Goal: Communication & Community: Answer question/provide support

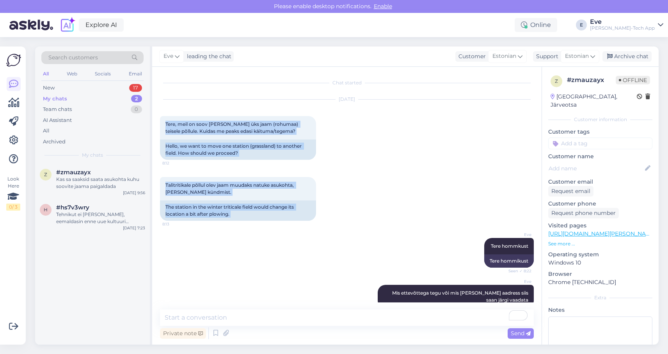
scroll to position [196, 0]
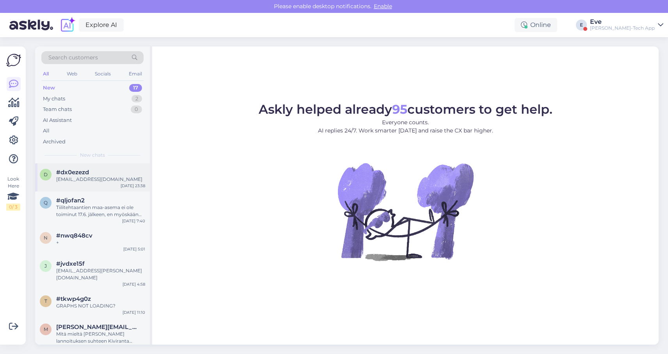
click at [105, 174] on div "#dx0ezezd" at bounding box center [100, 172] width 89 height 7
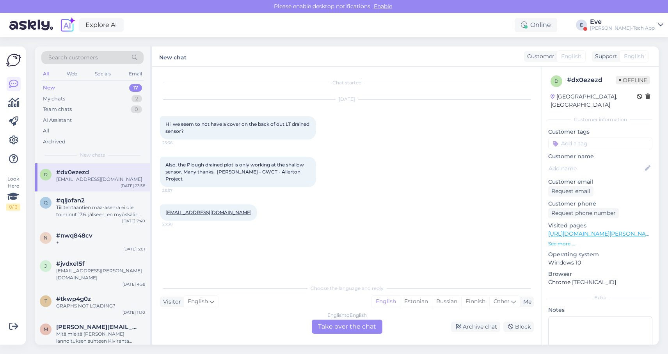
click at [638, 23] on div "Eve" at bounding box center [622, 22] width 65 height 6
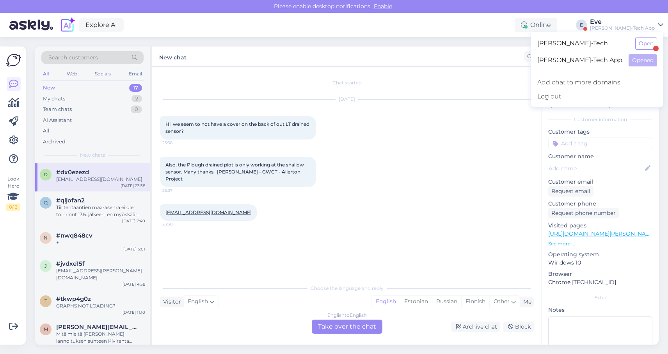
click at [604, 40] on span "[PERSON_NAME]-Tech" at bounding box center [583, 43] width 92 height 12
click at [637, 42] on button "Open" at bounding box center [646, 43] width 22 height 12
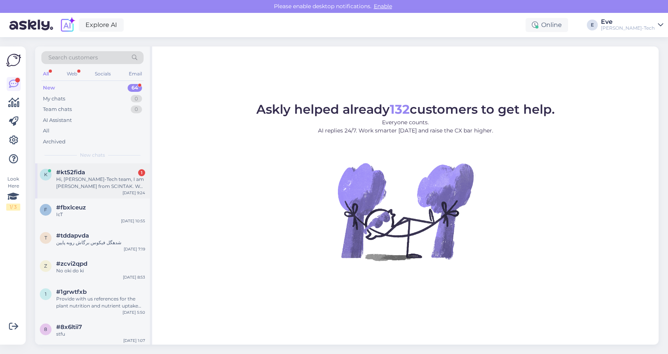
click at [95, 178] on div "Hi, Paul-Tech team, I am Alice from SCINTAK. We are PCB manufacturer and review…" at bounding box center [100, 183] width 89 height 14
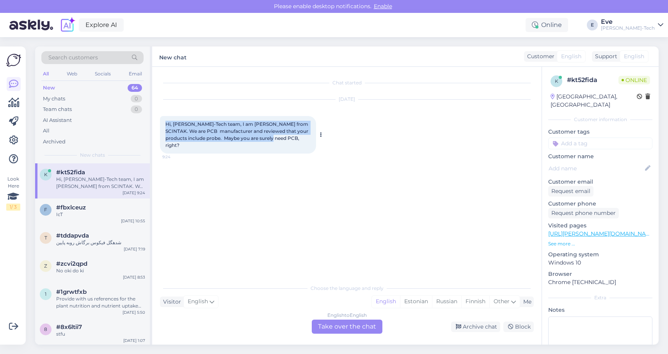
drag, startPoint x: 277, startPoint y: 138, endPoint x: 160, endPoint y: 117, distance: 118.6
click at [160, 117] on div "Hi, Paul-Tech team, I am Alice from SCINTAK. We are PCB manufacturer and review…" at bounding box center [238, 134] width 156 height 37
copy span "Hi, Paul-Tech team, I am Alice from SCINTAK. We are PCB manufacturer and review…"
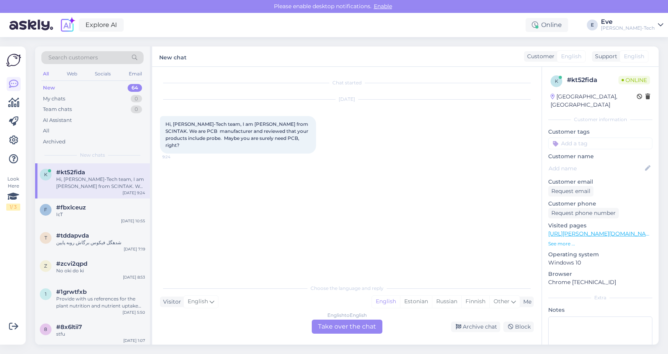
click at [335, 327] on div "English to English Take over the chat" at bounding box center [347, 326] width 71 height 14
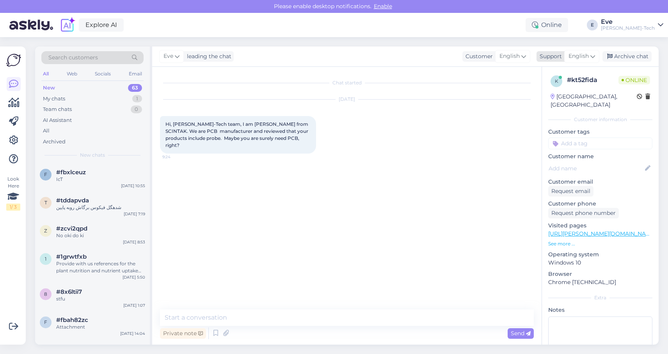
click at [587, 53] on span "English" at bounding box center [579, 56] width 20 height 9
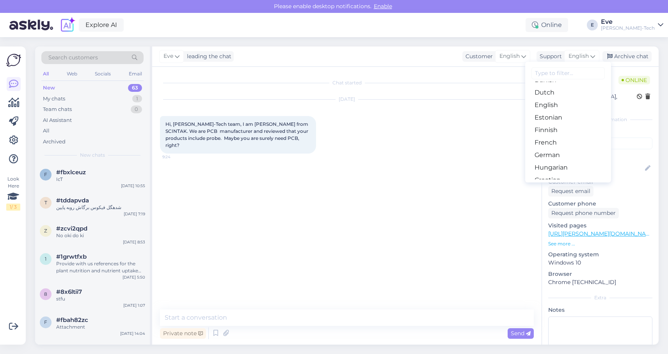
scroll to position [51, 0]
click at [563, 141] on link "Estonian" at bounding box center [568, 139] width 86 height 12
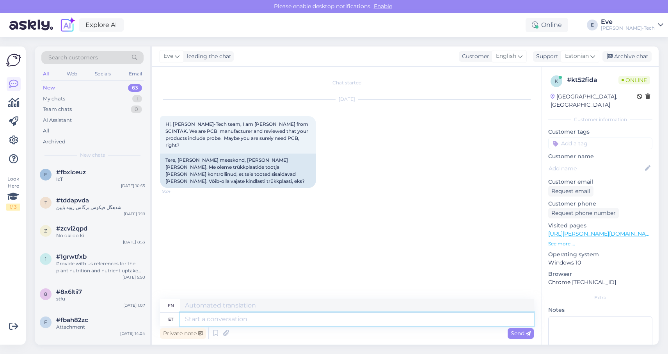
click at [234, 318] on textarea at bounding box center [357, 318] width 354 height 13
type textarea "Tere tä"
type textarea "Hello"
type textarea "Tere tänan"
type textarea "Hello, thank you."
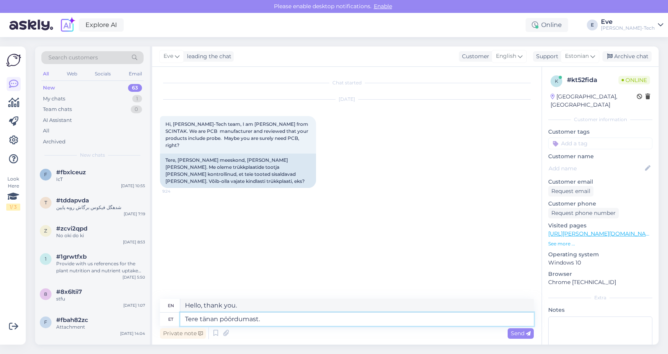
type textarea "Tere tänan pöördumast. J"
type textarea "Hello, thank you for contacting me."
type textarea "Tere tänan pöördumast. Jah m"
type textarea "Hello, thank you for contacting me. Yes"
type textarea "Tere tänan pöördumast. Jah meie t"
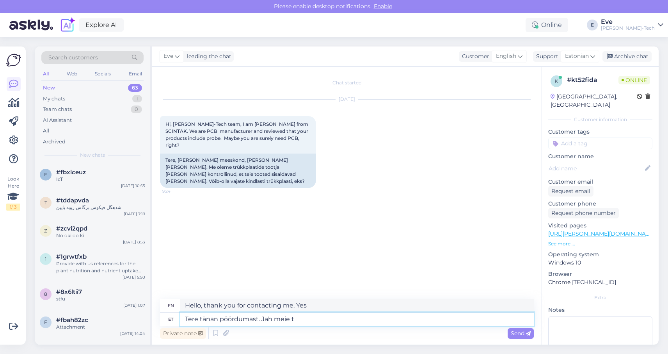
type textarea "Hello, thank you for contacting us. Yes, we are."
type textarea "Tere tänan pöördumast. Jah meie toode"
type textarea "Hello, thank you for contacting us. Yes, our product."
type textarea "Tere tänan pöördumast. Jah meie toode sisal"
type textarea "Hello, thank you for contacting us. Yes, our product is sisa."
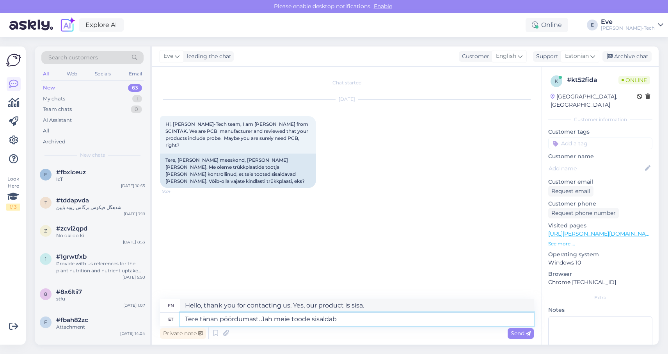
type textarea "Tere tänan pöördumast. Jah meie toode sisaldab"
type textarea "Hello, thank you for contacting us. Yes, our product includes"
type textarea "Tere tänan pöördumast. Jah meie toode sisaldab trüki p"
type textarea "Hello, thank you for contacting us. Yes, our product includes printing."
type textarea "Tere tänan pöördumast. Jah meie toode sisaldab trükiplaate,"
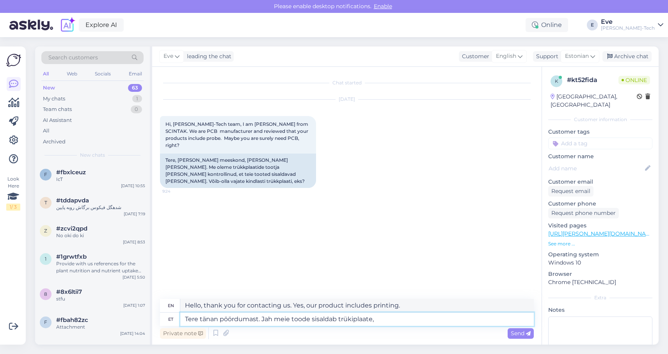
type textarea "Hello, thank you for contacting us. Yes, our product includes printed circuit b…"
type textarea "Tere tänan pöördumast. Jah meie toode sisaldab trükiplaate, hetkel m"
type textarea "Hello, thank you for contacting us. Yes, our product contains printed circuit b…"
type textarea "Tere tänan pöördumast. Jah meie toode sisaldab trükiplaate, hetkel meil o"
type textarea "Hello, thank you for contacting us. Yes, our product contains printed circuit b…"
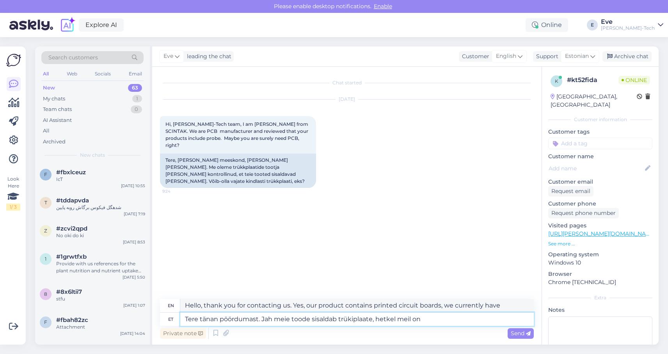
type textarea "Tere tänan pöördumast. Jah meie toode sisaldab trükiplaate, hetkel meil on o"
type textarea "Hello, thank you for contacting us. Yes, our product includes printed circuit b…"
type textarea "Tere tänan pöördumast. Jah meie toode sisaldab trükiplaate, hetkel meil on olem…"
type textarea "Hello, thank you for contacting us. Yes, our product includes printed circuit b…"
type textarea "Tere tänan pöördumast. Jah meie toode sisaldab trükiplaate, hetkel meil on olem…"
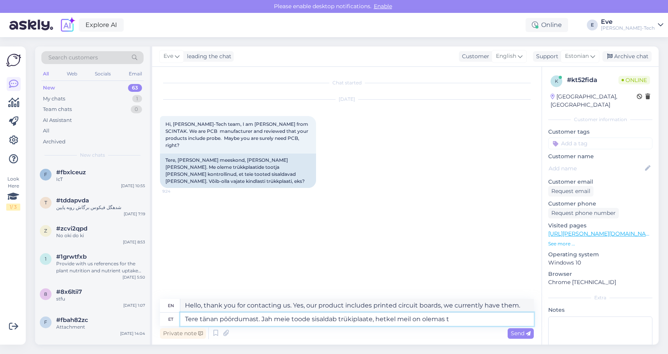
type textarea "Hello, thank you for contacting us. Yes, our product includes printed circuit b…"
type textarea "Tere tänan pöördumast. Jah meie toode sisaldab trükiplaate, hetkel meil on olem…"
type textarea "Hello, thank you for contacting us. Yes, our product includes printed circuit b…"
type textarea "Tere tänan pöördumast. Jah meie toode sisaldab trükiplaate, hetkel meil on olem…"
type textarea "Hello, thank you for contacting us. Yes, our product contains printed circuit b…"
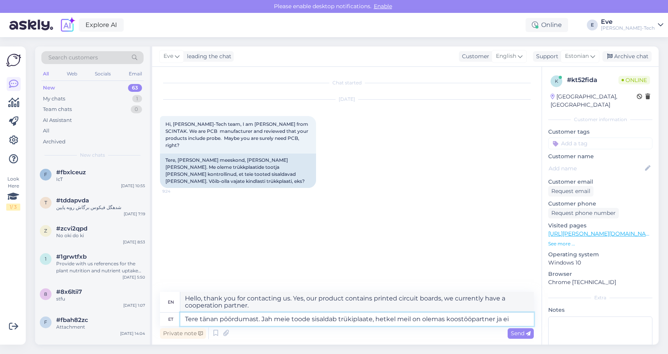
type textarea "Tere tänan pöördumast. Jah meie toode sisaldab trükiplaate, hetkel meil on olem…"
type textarea "Hello, thank you for contacting us. Yes, our product includes printed circuit b…"
type textarea "Tere tänan pöördumast. Jah meie toode sisaldab trükiplaate, hetkel meil on olem…"
type textarea "Hello, thank you for contacting us. Yes, our product contains printed circuit b…"
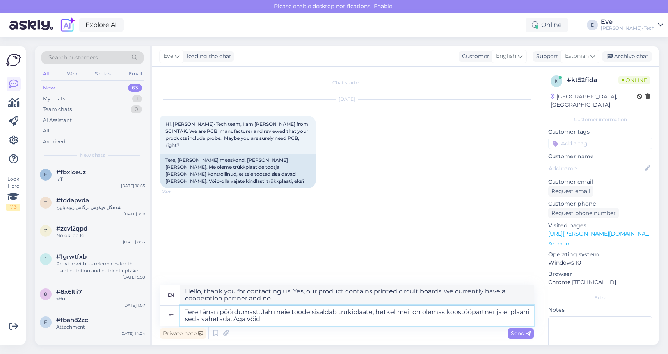
type textarea "Tere tänan pöördumast. Jah meie toode sisaldab trükiplaate, hetkel meil on olem…"
type textarea "Hello, thank you for contacting us. Yes, our product contains printed circuit b…"
type textarea "Tere tänan pöördumast. Jah meie toode sisaldab trükiplaate, hetkel meil on olem…"
type textarea "Hello, thank you for contacting us. Yes, our product contains printed circuit b…"
type textarea "Tere tänan pöördumast. Jah meie toode sisaldab trükiplaate, hetkel meil on olem…"
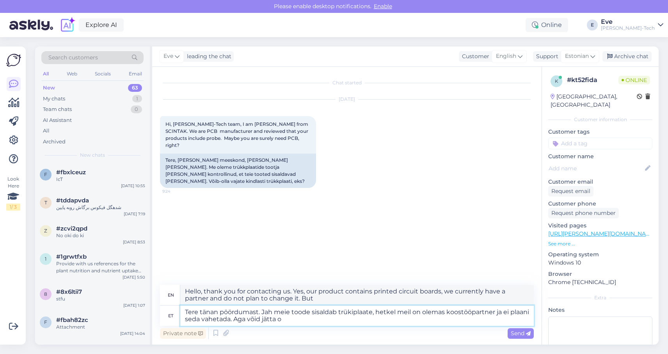
type textarea "Hello, thank you for contacting us. Yes, our product contains printed circuit b…"
type textarea "Tere tänan pöördumast. Jah meie toode sisaldab trükiplaate, hetkel meil on olem…"
type textarea "Hello, thank you for contacting us. Yes, our product contains printed circuit b…"
type textarea "Tere tänan pöördumast. Jah meie toode sisaldab trükiplaate, hetkel meil on olem…"
type textarea "Hello, thank you for contacting us. Yes, our product contains printed circuit b…"
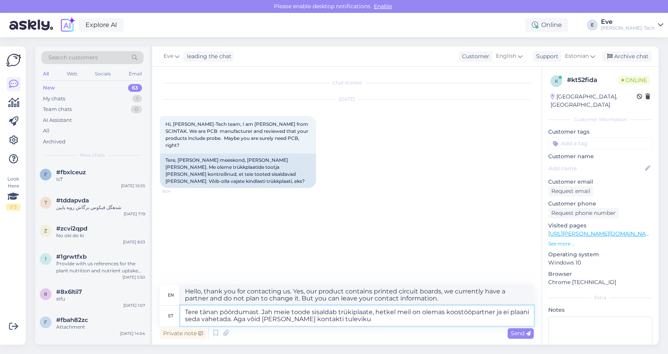
type textarea "Tere tänan pöördumast. Jah meie toode sisaldab trükiplaate, hetkel meil on olem…"
type textarea "Hello, thank you for contacting us. Yes, our product contains printed circuit b…"
type textarea "Tere tänan pöördumast. Jah meie toode sisaldab trükiplaate, hetkel meil on olem…"
click at [517, 334] on span "Send" at bounding box center [521, 332] width 20 height 7
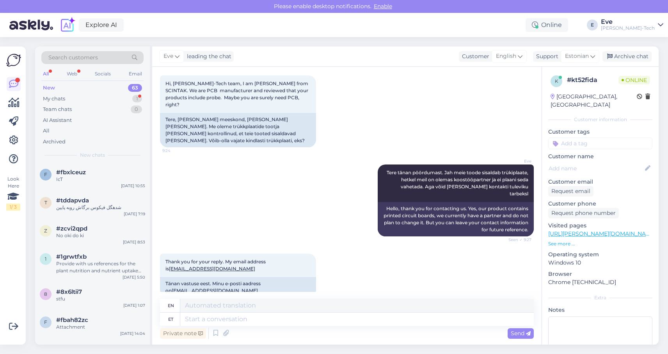
scroll to position [87, 0]
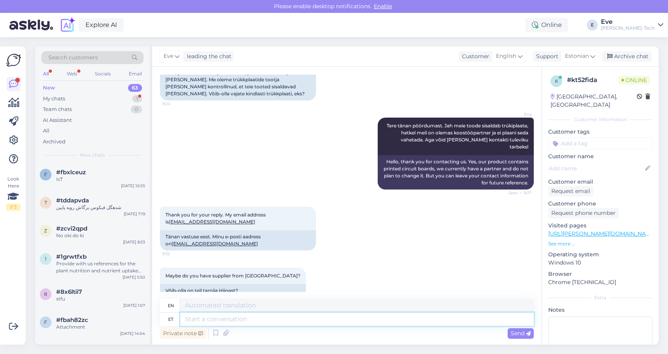
click at [249, 322] on textarea at bounding box center [357, 318] width 354 height 13
type textarea "Ei o"
type textarea "No"
type textarea "Ei ole"
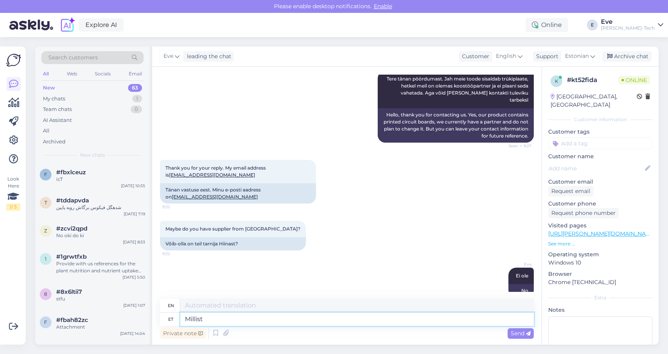
type textarea "Millist"
type textarea "What kind"
type textarea "Millist ettevõtet s"
type textarea "What company?"
type textarea "Millist ettevõtet sa"
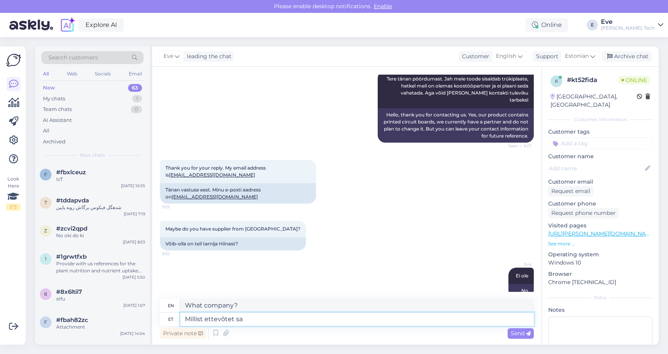
type textarea "What company do you"
type textarea "Millist ettevõtet sa esindad?"
type textarea "What company do you represent?"
type textarea "Millist ettevõtet sa esindad? See t"
type textarea "What company do you represent? This"
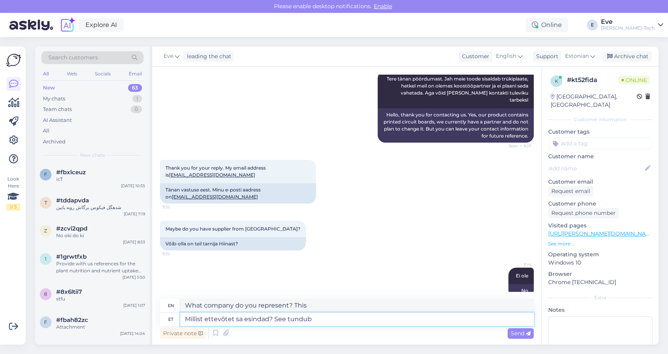
type textarea "Millist ettevõtet sa esindad? See tundub i"
type textarea "What company do you represent? It seems"
type textarea "Millist ettevõtet sa esindad? See tundub isiklik"
type textarea "What company do you represent? It seems personal."
type textarea "Millist ettevõtet sa esindad? See tundub isiklik email o"
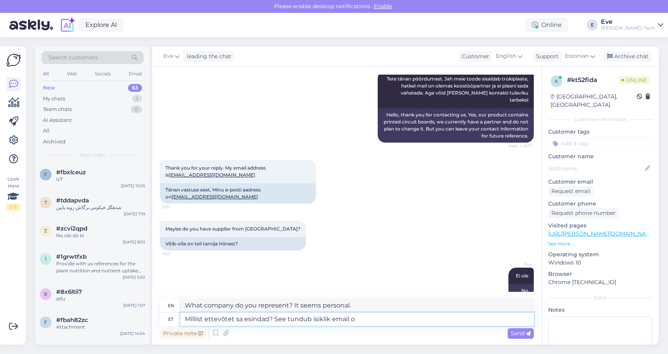
type textarea "What company do you represent? This seems like a personal email."
type textarea "Millist ettevõtet sa esindad? See tundub isiklik email olevat"
type textarea "What company do you represent? This appears to be a personal email."
type textarea "Millist ettevõtet sa esindad? See tundub isiklik email olevat"
click at [514, 334] on span "Send" at bounding box center [521, 332] width 20 height 7
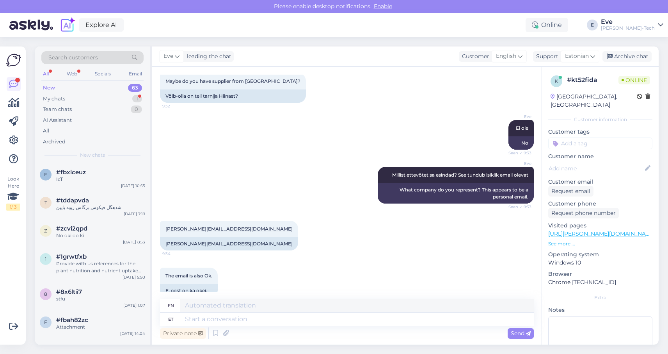
scroll to position [329, 0]
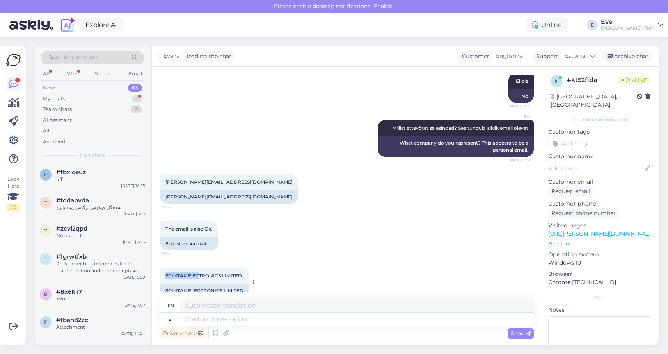
drag, startPoint x: 242, startPoint y: 258, endPoint x: 202, endPoint y: 259, distance: 39.4
click at [200, 267] on div "SCINTAK ElECTRONICS LIMITED 9:34" at bounding box center [204, 275] width 89 height 16
click at [242, 268] on div "SCINTAK ElECTRONICS LIMITED 9:34" at bounding box center [204, 275] width 89 height 16
click at [245, 267] on div "SCINTAK ElECTRONICS LIMITED 9:34" at bounding box center [204, 275] width 89 height 16
drag, startPoint x: 242, startPoint y: 260, endPoint x: 154, endPoint y: 261, distance: 87.8
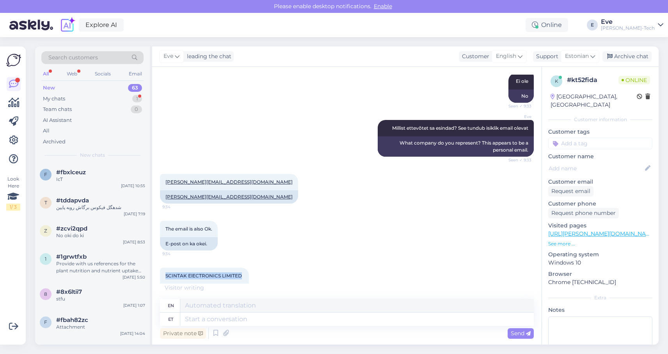
click at [154, 261] on div "Chat started Oct 16 2025 Hi, Paul-Tech team, I am Alice from SCINTAK. We are PC…" at bounding box center [346, 205] width 389 height 277
copy span "SCINTAK ElECTRONICS LIMITED"
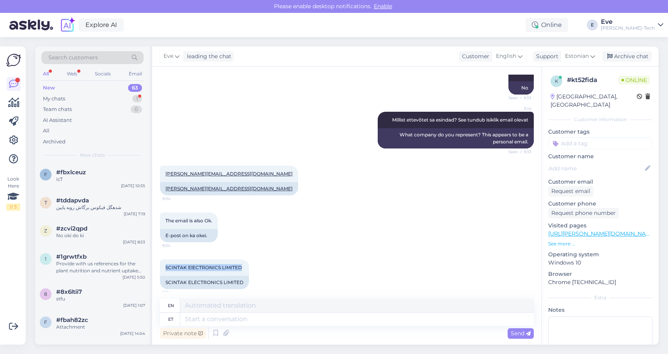
scroll to position [411, 0]
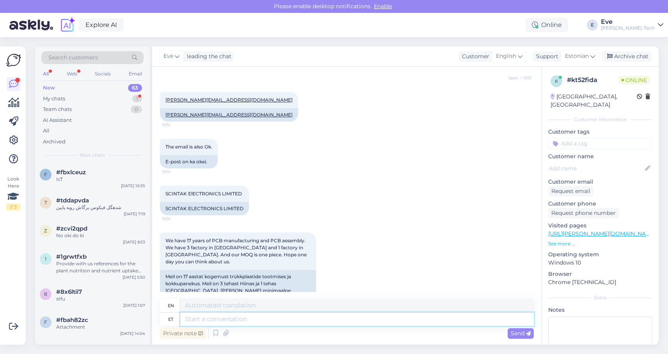
click at [270, 319] on textarea at bounding box center [357, 318] width 354 height 13
type textarea "Tänan i"
type textarea "Thank you"
type textarea "Tänan info"
type textarea "Thanks for the information."
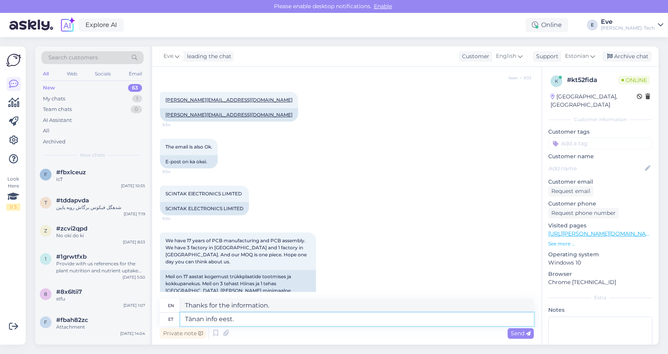
type textarea "Tänan info eest."
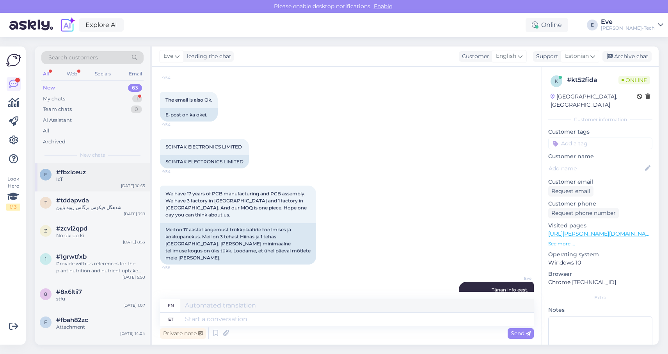
scroll to position [518, 0]
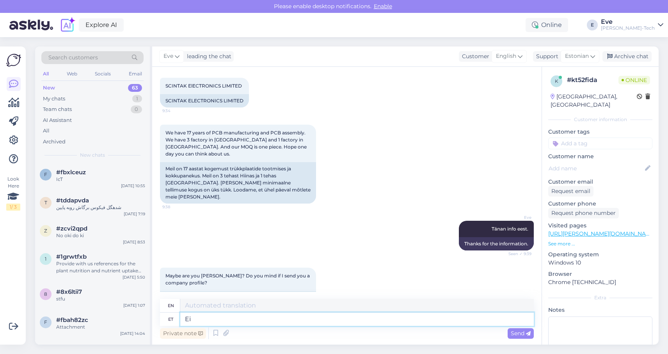
type textarea "Ei m"
type textarea "No"
type textarea "Ei ma e"
type textarea "No, I"
type textarea "Ei ma ei o"
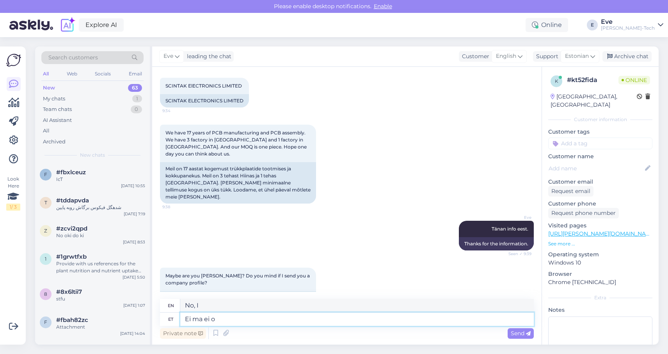
type textarea "No, I don't."
type textarea "Ei ma ei ole"
type textarea "No, I am not."
type textarea "Ei ma ei ole Mikk"
type textarea "No, I'm not Mickey."
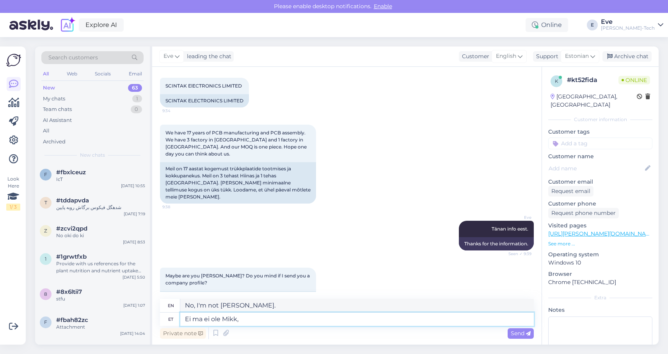
type textarea "Ei ma ei ole Mikk, a"
type textarea "No, I'm not Mikk,"
type textarea "Ei ma ei ole Mikk, aga me"
type textarea "No, I'm not Mikk, but"
type textarea "Ei ma ei ole Mikk, aga me"
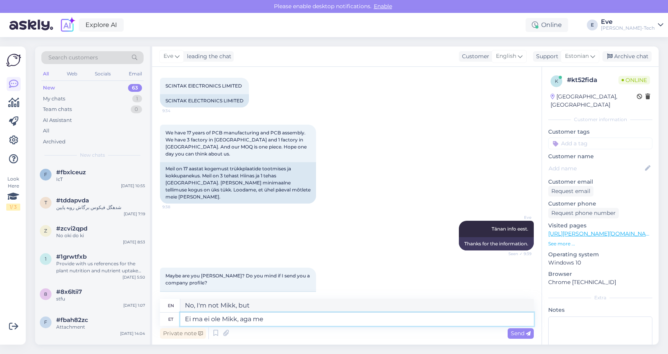
type textarea "No, I'm not Mikk, but we"
type textarea "Ei ma ei ole Mikk, aga"
type textarea "No, I'm not Mikk, but"
type textarea "Ei ma ei ole Mikk, aga ma l"
type textarea "No, I'm not Mikk, but I"
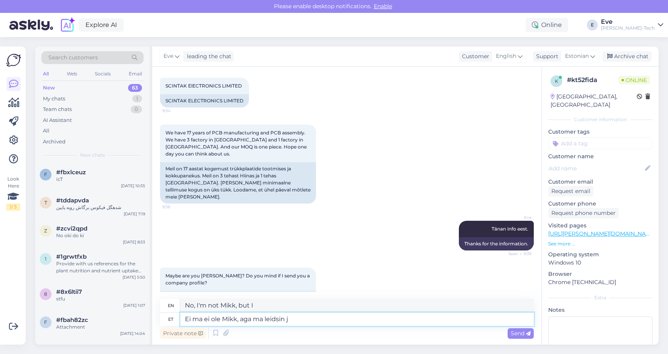
type textarea "Ei ma ei ole Mikk, aga ma leidsin ju"
type textarea "No, I'm not Mikk, but I found it."
type textarea "Ei ma ei ole Mikk, aga ma leidsin juba"
type textarea "No, I'm not Mikk, but I already found it."
type textarea "Ei ma ei ole Mikk, aga ma leidsin juba teie e"
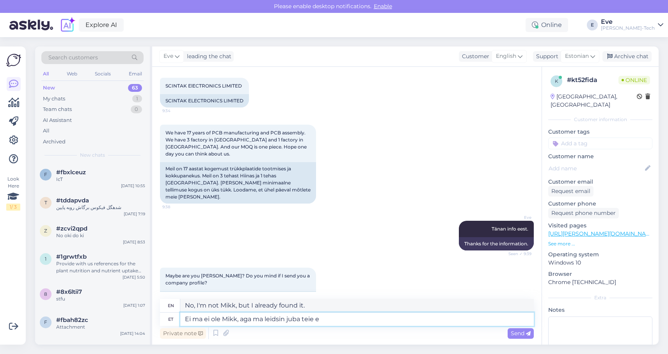
type textarea "No, I'm not Mikk, but I already found yours."
type textarea "Ei ma ei ole Mikk, aga ma leidsin juba teie ettevütte"
type textarea "No, I'm not Mikk, but I already found your company."
type textarea "Ei ma ei ole Mikk, aga ma leidsin juba teie ettevõtte kohta inf"
type textarea "No, I'm not Mikk, but I already found out about your company."
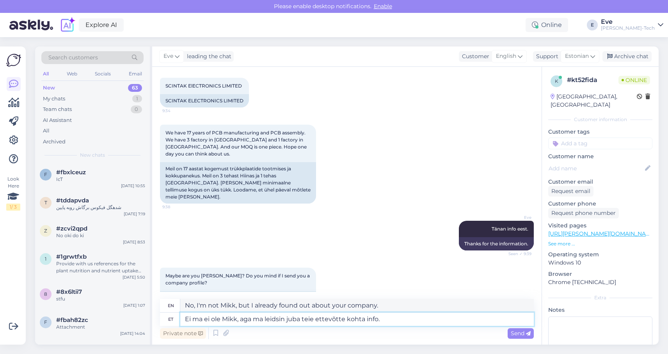
type textarea "Ei ma ei ole Mikk, aga ma leidsin juba teie ettevõtte kohta info."
type textarea "No, I'm not Mikk, but I already found information about your company."
type textarea "Ei ma ei ole Mikk, aga ma leidsin juba teie ettevõtte kohta info. Rohkem"
type textarea "No, I'm not Mikk, but I already found information about your company. More"
type textarea "Ei ma ei ole Mikk, aga ma leidsin juba teie ettevõtte kohta info."
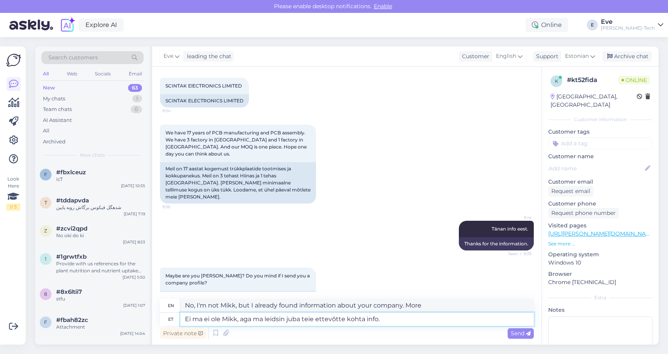
type textarea "No, I'm not Mikk, but I already found information about your company."
type textarea "Ei ma ei ole Mikk, aga ma leidsin juba teie ettevõtte kohta info. Hetkel se"
type textarea "No, I'm not Mikk, but I already found information about your company. Currently"
type textarea "Ei ma ei ole Mikk, aga ma leidsin juba teie ettevõtte kohta info. Hetkel selles…"
type textarea "No, I'm not Mikk, but I already found information about your company. Right now…"
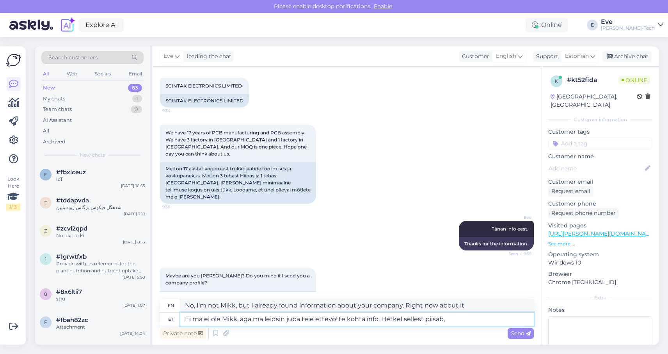
type textarea "Ei ma ei ole Mikk, aga ma leidsin juba teie ettevõtte kohta info. Hetkel selles…"
type textarea "No, I'm not Mikk, but I already found information about your company. That's en…"
type textarea "Ei ma ei ole Mikk, aga ma leidsin juba teie ettevõtte kohta info. Hetkel selles…"
type textarea "No, I'm not Mikk, but I already found information about your company. That's en…"
type textarea "Ei ma ei ole Mikk, aga ma leidsin juba teie ettevõtte kohta info. Hetkel selles…"
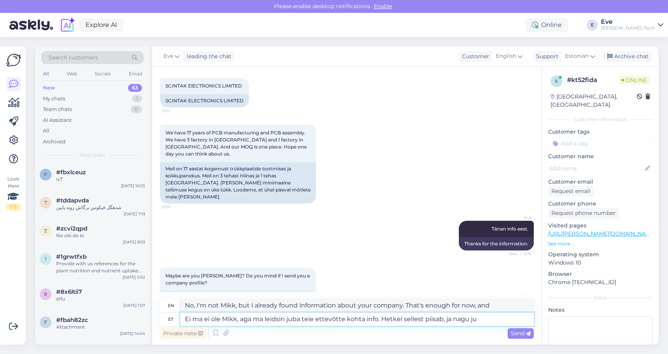
type textarea "No, I'm not Mikk, but I already found information about your company. That's en…"
type textarea "Ei ma ei ole Mikk, aga ma leidsin juba teie ettevõtte kohta info. Hetkel selles…"
type textarea "No, I'm not Mikk, but I already found information about your company. That's en…"
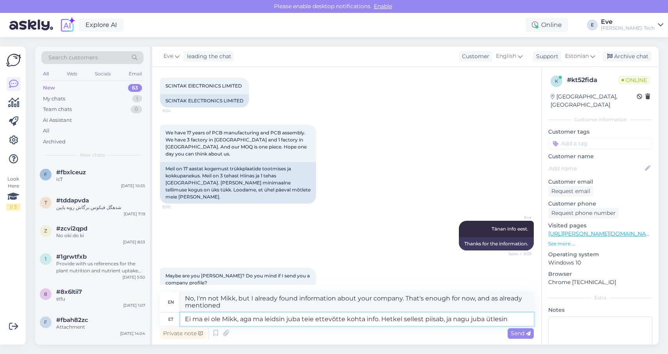
type textarea "Ei ma ei ole Mikk, aga ma leidsin juba teie ettevõtte kohta info. Hetkel selles…"
type textarea "No, I'm not Mikk, but I already found information about your company. That's en…"
type textarea "Ei ma ei ole Mikk, aga ma leidsin juba teie ettevõtte kohta info. Hetkel selles…"
type textarea "No, I'm not Mikk, but I already found information about your company. That's en…"
type textarea "Ei ma ei ole Mikk, aga ma leidsin juba teie ettevõtte kohta info. Hetkel selles…"
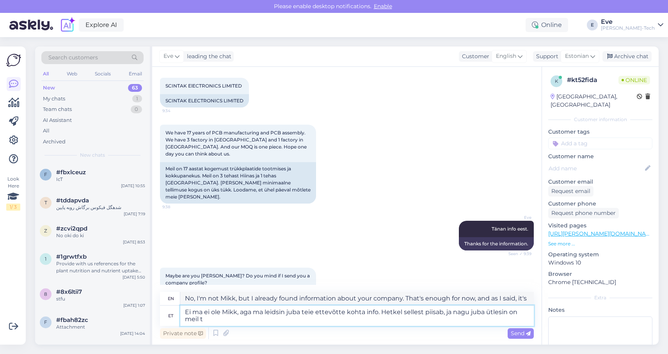
type textarea "No, I'm not Mikk, but I already found information about your company. That's en…"
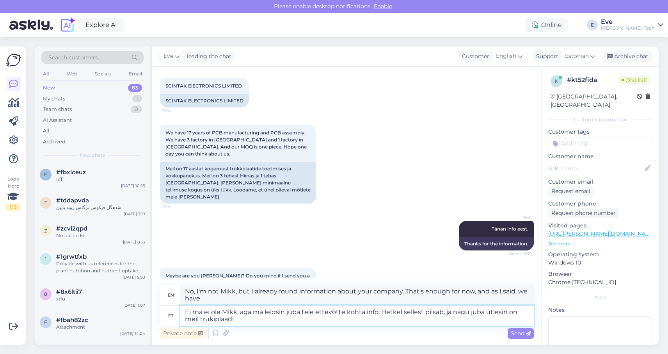
type textarea "Ei ma ei ole Mikk, aga ma leidsin juba teie ettevõtte kohta info. Hetkel selles…"
type textarea "No, I'm not Mikk, but I already found information about your company. That's en…"
type textarea "Ei ma ei ole Mikk, aga ma leidsin juba teie ettevõtte kohta info. Hetkel selles…"
type textarea "No, I'm not Mikk, but I already found information about your company. That's en…"
type textarea "Ei ma ei ole Mikk, aga ma leidsin juba teie ettevõtte kohta info. Hetkel selles…"
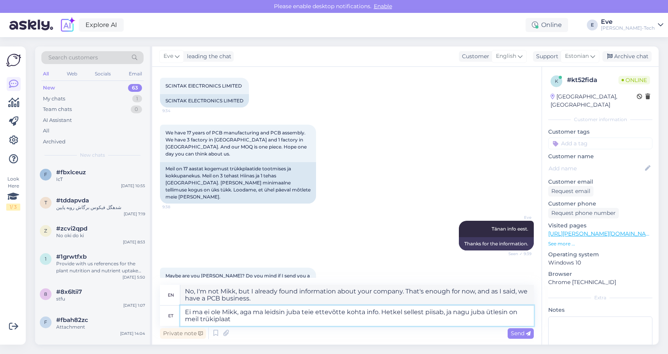
type textarea "No, I'm not Mikk, but I already found information about your company. That's en…"
type textarea "Ei ma ei ole Mikk, aga ma leidsin juba teie ettevõtte kohta info. Hetkel selles…"
type textarea "No, I'm not Mikk, but I already found information about your company. That's en…"
type textarea "Ei ma ei ole Mikk, aga ma leidsin juba teie ettevõtte kohta info. Hetkel selles…"
type textarea "No, I'm not Mikk, but I already found information about your company. That's en…"
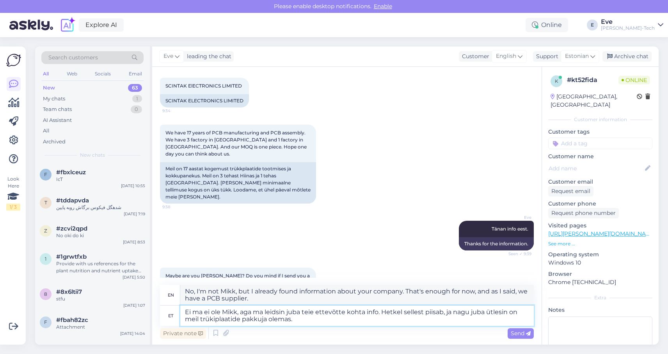
type textarea "Ei ma ei ole Mikk, aga ma leidsin juba teie ettevõtte kohta info. Hetkel selles…"
type textarea "No, I'm not Mikk, but I already found information about your company. That's en…"
type textarea "Ei ma ei ole Mikk, aga ma leidsin juba teie ettevõtte kohta info. Hetkel selles…"
type textarea "No, I'm not Mikk, but I already found information about your company. That's en…"
type textarea "Ei ma ei ole Mikk, aga ma leidsin juba teie ettevõtte kohta info. Hetkel selles…"
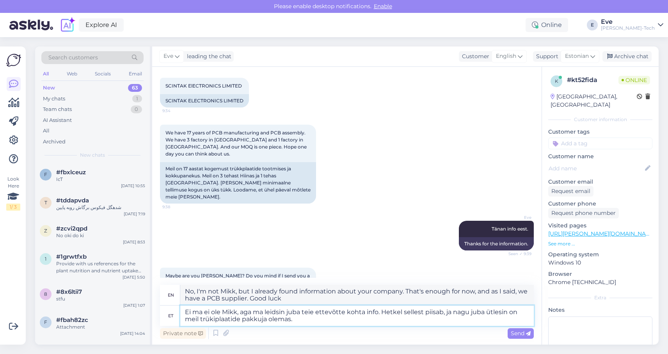
type textarea "No, I'm not Mikk, but I already found information about your company. That's en…"
type textarea "Ei ma ei ole Mikk, aga ma leidsin juba teie ettevõtte kohta info. Hetkel selles…"
type textarea "No, I'm not Mikk, but I already found information about your company. That's en…"
type textarea "Ei ma ei ole Mikk, aga ma leidsin juba teie ettevõtte kohta info. Hetkel selles…"
type textarea "No, I'm not Mikk, but I already found information about your company. That's en…"
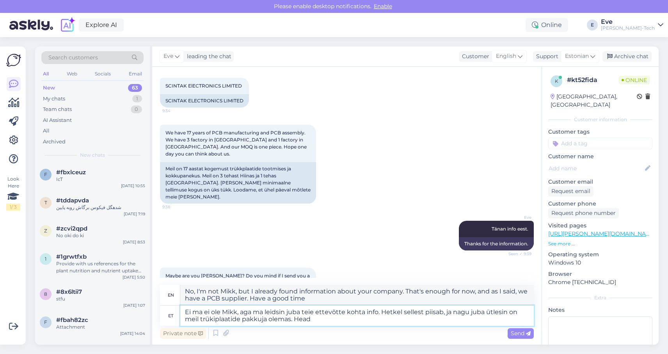
type textarea "Ei ma ei ole Mikk, aga ma leidsin juba teie ettevõtte kohta info. Hetkel selles…"
type textarea "No, I'm not Mikk, but I already found information about your company. That's en…"
type textarea "Ei ma ei ole Mikk, aga ma leidsin juba teie ettevõtte kohta info. Hetkel selles…"
type textarea "No, I'm not Mikk, but I already found information about your company. That's en…"
type textarea "Ei ma ei ole Mikk, aga ma leidsin juba teie ettevõtte kohta info. Hetkel selles…"
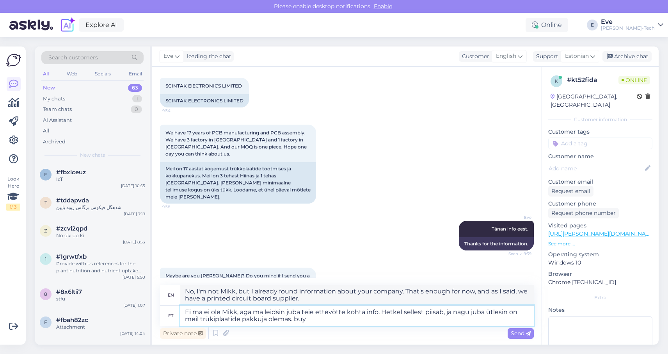
type textarea "No, I'm not Mikk, but I already found information about your company. That's en…"
type textarea "Ei ma ei ole Mikk, aga ma leidsin juba teie ettevõtte kohta info. Hetkel selles…"
type textarea "No, I'm not Mikk, but I already found information about your company. That's en…"
type textarea "Ei ma ei ole Mikk, aga ma leidsin juba teie ettevõtte kohta info. Hetkel selles…"
type textarea "No, I'm not Mikk, but I already found information about your company. That's en…"
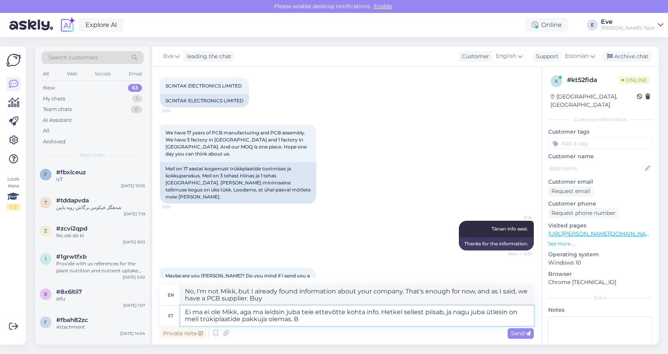
type textarea "Ei ma ei ole Mikk, aga ma leidsin juba teie ettevõtte kohta info. Hetkel selles…"
type textarea "No, I'm not Mikk, but I already found information about your company. That's en…"
paste textarea "Goodbye"
type textarea "Ei ma ei ole Mikk, aga ma leidsin juba teie ettevõtte kohta info. Hetkel selles…"
type textarea "No, I'm not Mikk, but I already found information about your company. That's en…"
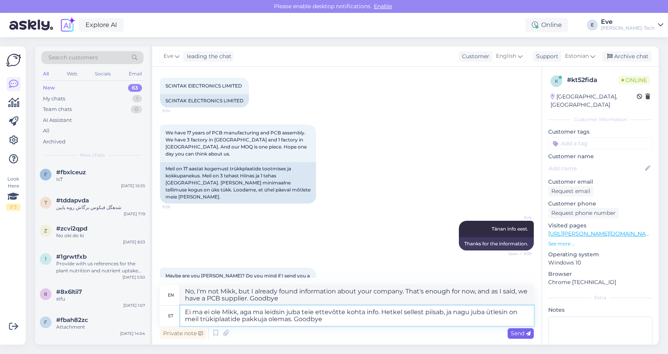
type textarea "Ei ma ei ole Mikk, aga ma leidsin juba teie ettevõtte kohta info. Hetkel selles…"
click at [518, 332] on span "Send" at bounding box center [521, 332] width 20 height 7
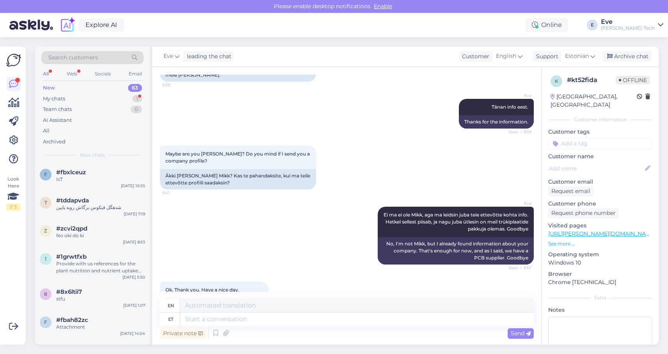
scroll to position [640, 0]
